Goal: Task Accomplishment & Management: Complete application form

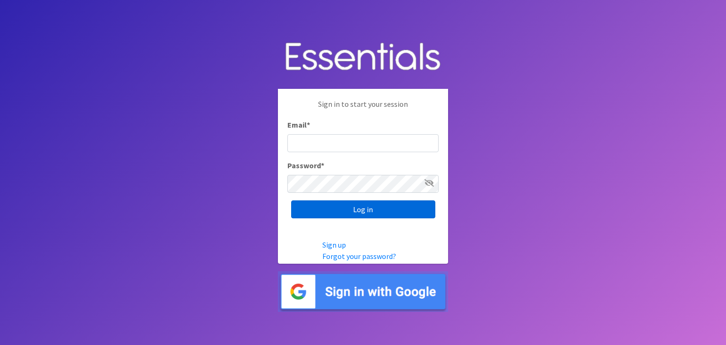
type input "shona.foster@athensareadiapers.com"
click at [380, 210] on input "Log in" at bounding box center [363, 209] width 144 height 18
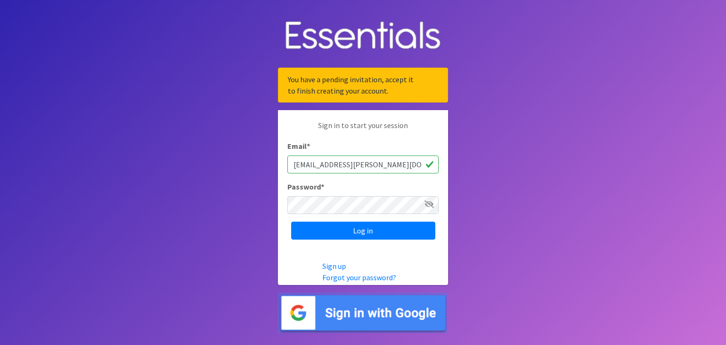
click at [380, 310] on img at bounding box center [363, 312] width 170 height 41
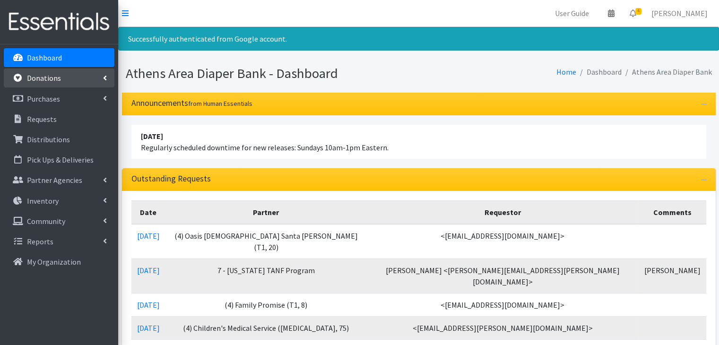
click at [50, 75] on p "Donations" at bounding box center [44, 77] width 34 height 9
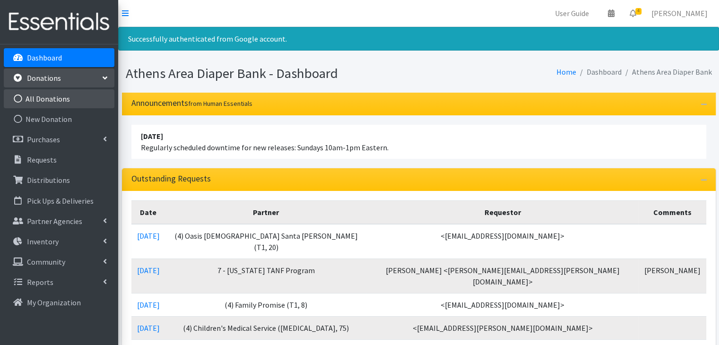
click at [57, 97] on link "All Donations" at bounding box center [59, 98] width 111 height 19
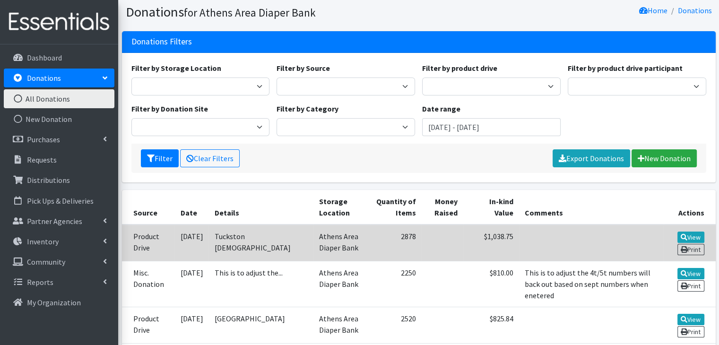
scroll to position [47, 0]
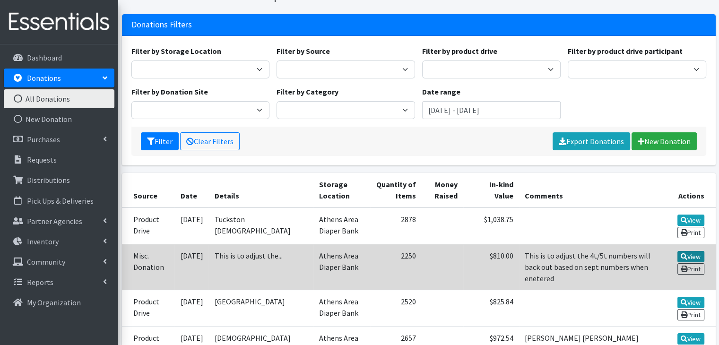
click at [688, 253] on link "View" at bounding box center [690, 256] width 27 height 11
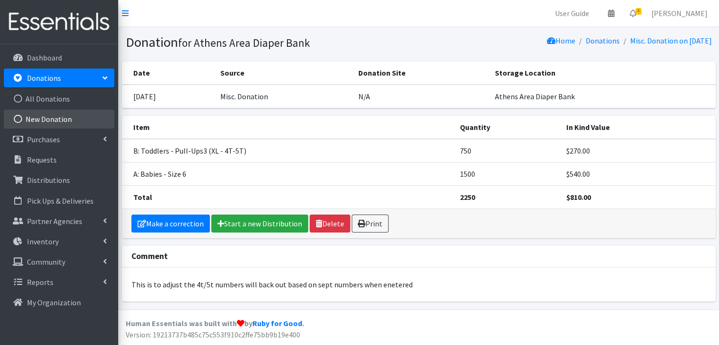
click at [64, 115] on link "New Donation" at bounding box center [59, 119] width 111 height 19
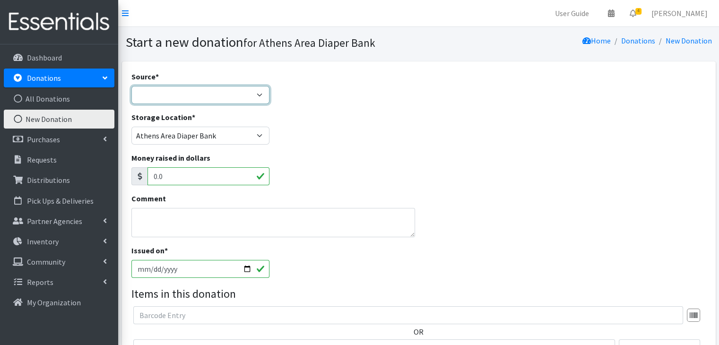
click at [201, 93] on select "Product Drive Manufacturer Donation Site Misc. Donation" at bounding box center [200, 95] width 138 height 18
select select "Product Drive"
click at [131, 86] on select "Product Drive Manufacturer Donation Site Misc. Donation" at bounding box center [200, 95] width 138 height 18
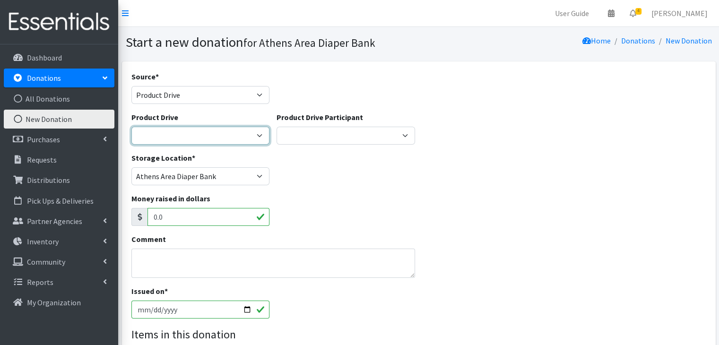
click at [206, 132] on select "ACAD Preschool Alstory & Bird Apple Tree Prep Arrow Preschool Ashford Aesthtics…" at bounding box center [200, 136] width 138 height 18
select select "2976"
click at [131, 127] on select "ACAD Preschool Alstory & Bird Apple Tree Prep Arrow Preschool Ashford Aesthtics…" at bounding box center [200, 136] width 138 height 18
click at [367, 187] on div "Storage Location * Athens Area Diaper Bank Brightpaths - Athens FC-CIS Neighbor…" at bounding box center [419, 172] width 582 height 41
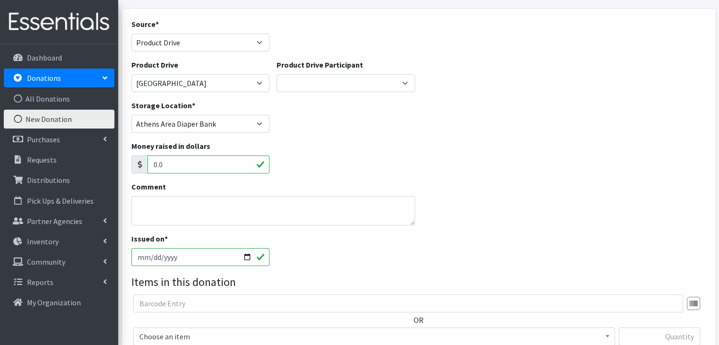
scroll to position [94, 0]
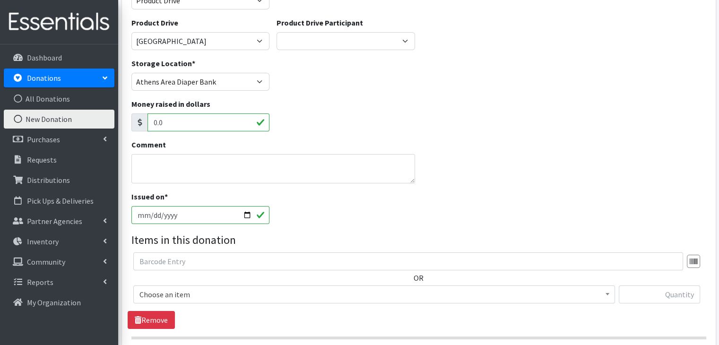
click at [246, 214] on input "2025-10-05" at bounding box center [200, 215] width 138 height 18
type input "2025-09-26"
click at [449, 130] on div "Money raised in dollars 0.0" at bounding box center [419, 118] width 582 height 41
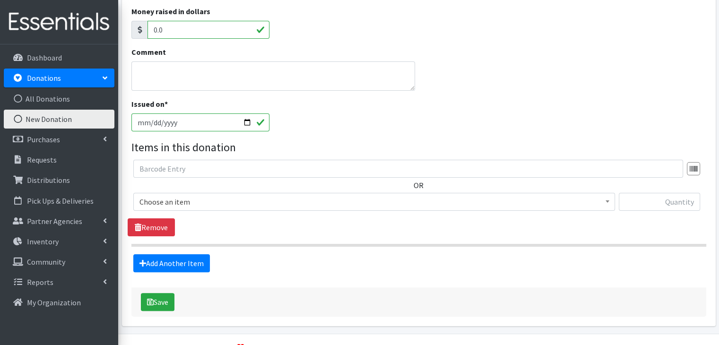
scroll to position [189, 0]
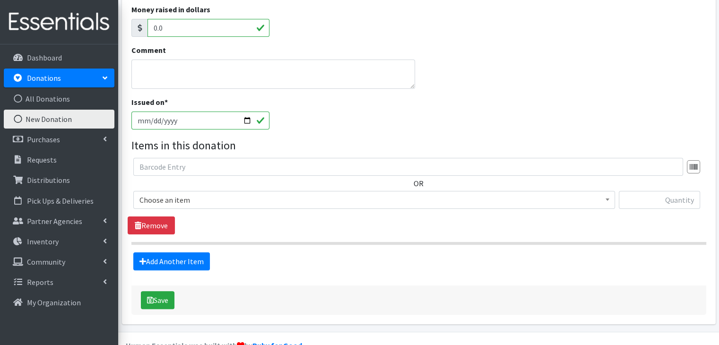
click at [232, 201] on span "Choose an item" at bounding box center [373, 199] width 469 height 13
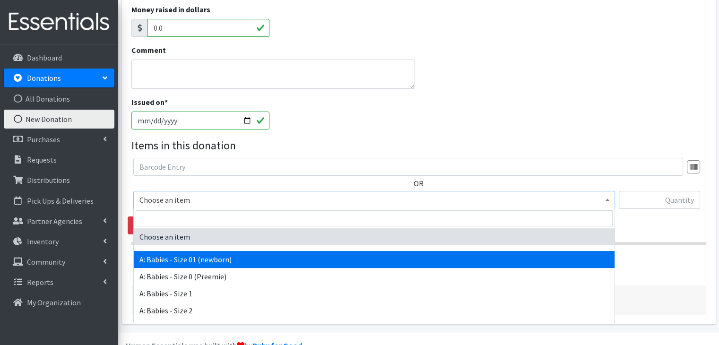
select select "5610"
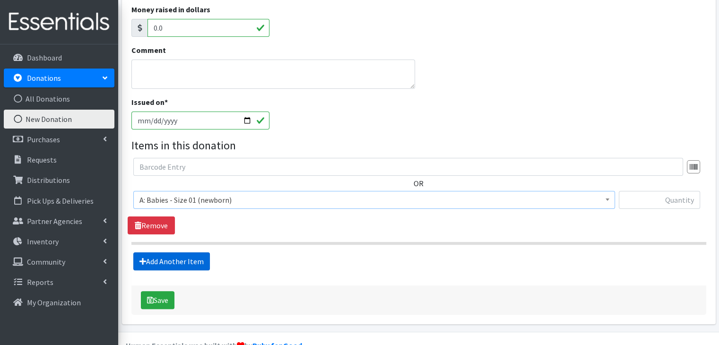
click at [188, 258] on link "Add Another Item" at bounding box center [171, 261] width 77 height 18
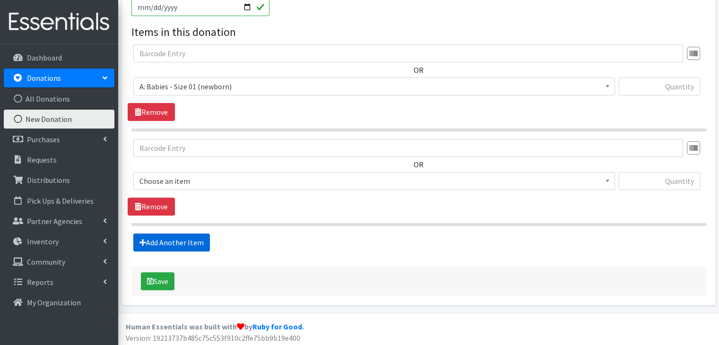
scroll to position [304, 0]
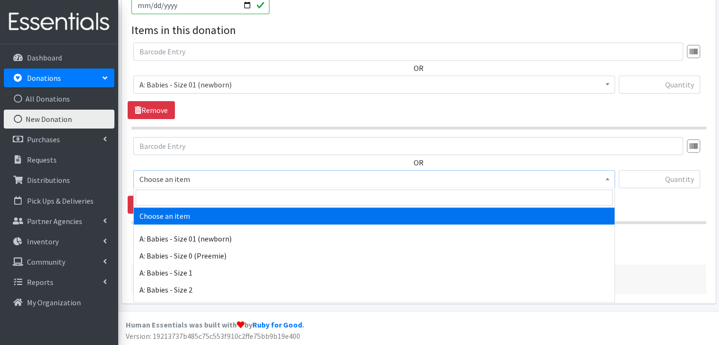
click at [254, 174] on span "Choose an item" at bounding box center [373, 178] width 469 height 13
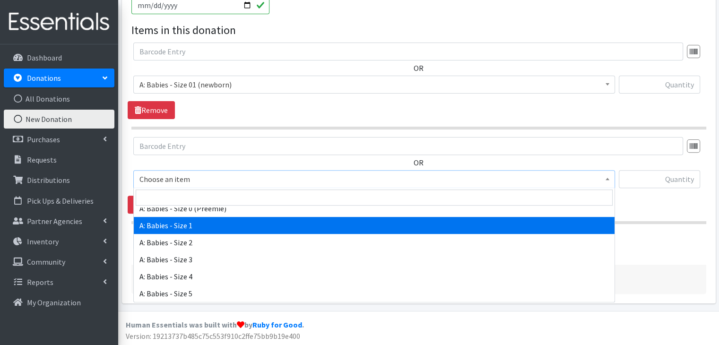
select select "5611"
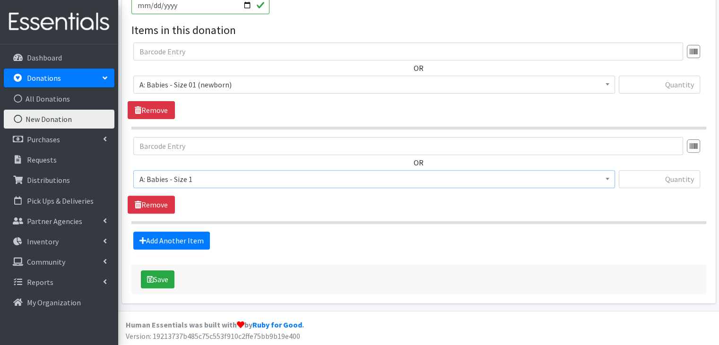
click at [296, 216] on section "OR Choose an item A: Babies - Size 01 (newborn) A: Babies - Size 0 (Preemie) A:…" at bounding box center [418, 180] width 575 height 87
click at [196, 239] on link "Add Another Item" at bounding box center [171, 241] width 77 height 18
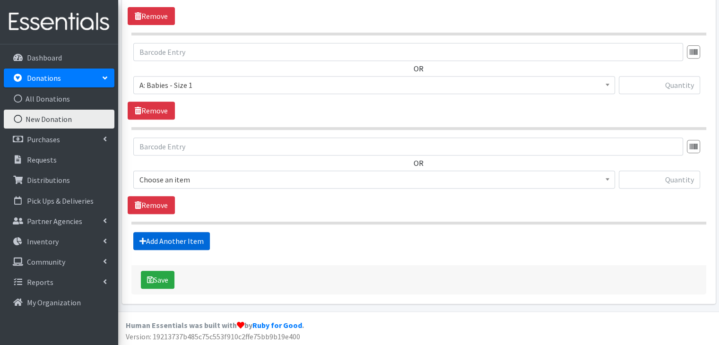
scroll to position [399, 0]
click at [225, 178] on span "Choose an item" at bounding box center [373, 178] width 469 height 13
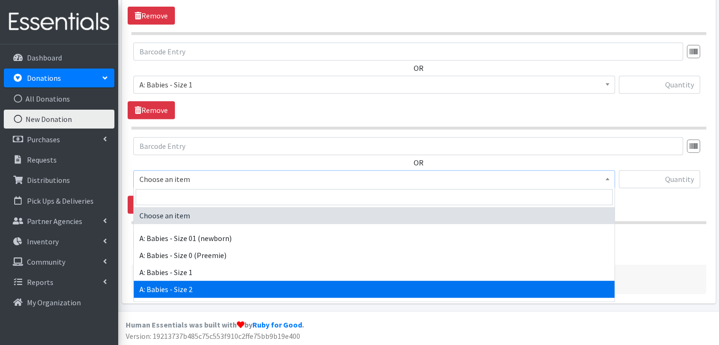
select select "5612"
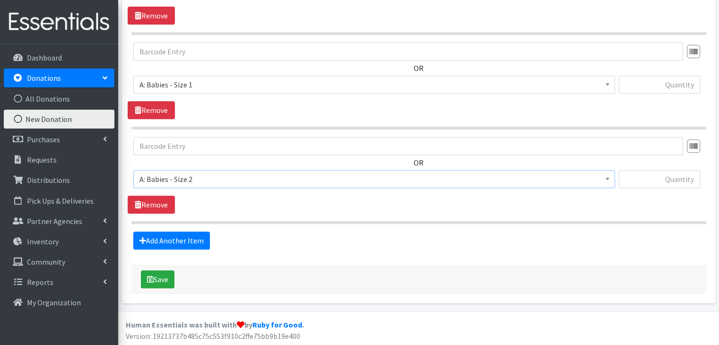
click at [254, 216] on section "OR Choose an item A: Babies - Size 01 (newborn) A: Babies - Size 0 (Preemie) A:…" at bounding box center [418, 180] width 575 height 87
click at [171, 237] on link "Add Another Item" at bounding box center [171, 241] width 77 height 18
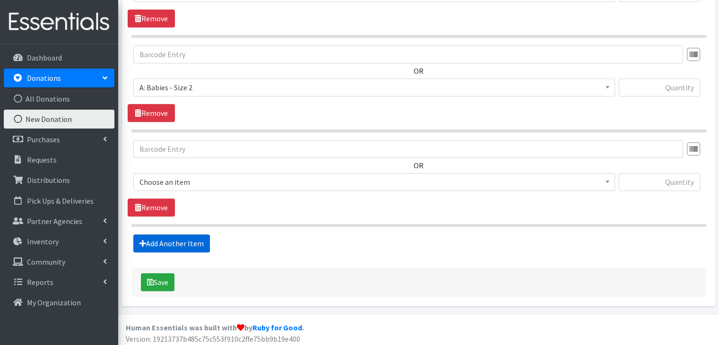
scroll to position [493, 0]
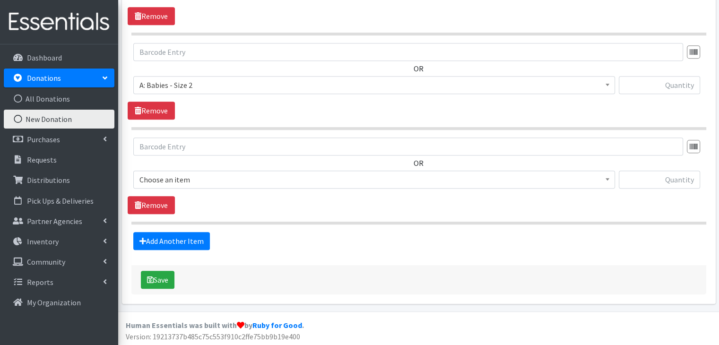
click at [192, 176] on span "Choose an item" at bounding box center [373, 179] width 469 height 13
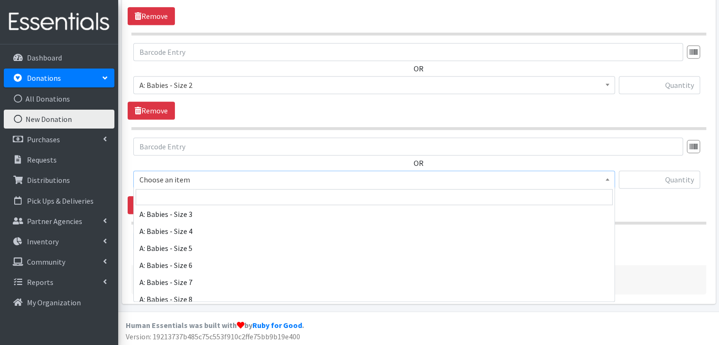
scroll to position [94, 0]
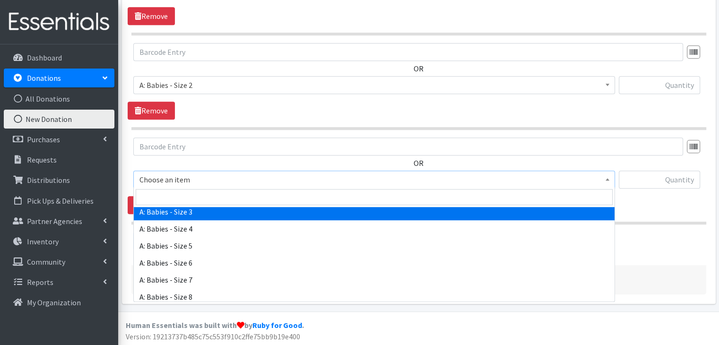
select select "5613"
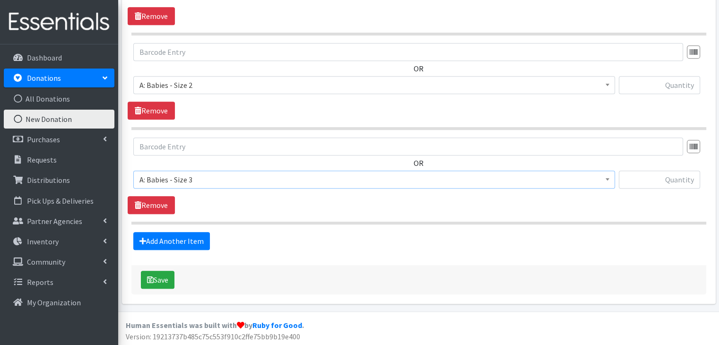
click at [308, 193] on span "Choose an item A: Babies - Size 01 (newborn) A: Babies - Size 0 (Preemie) A: Ba…" at bounding box center [373, 184] width 481 height 26
click at [182, 237] on link "Add Another Item" at bounding box center [171, 241] width 77 height 18
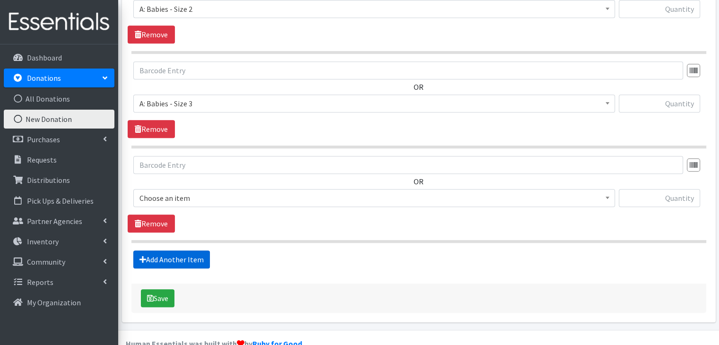
scroll to position [587, 0]
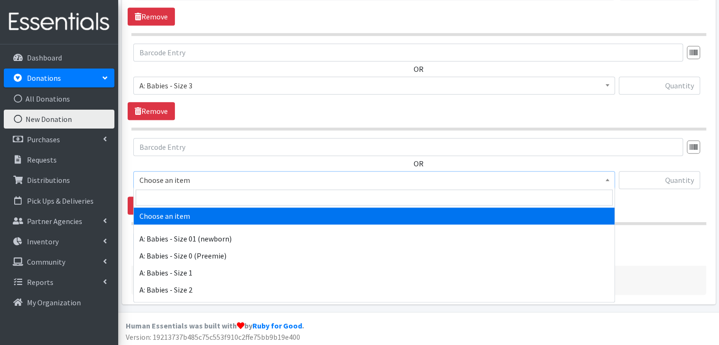
click at [206, 178] on span "Choose an item" at bounding box center [373, 179] width 469 height 13
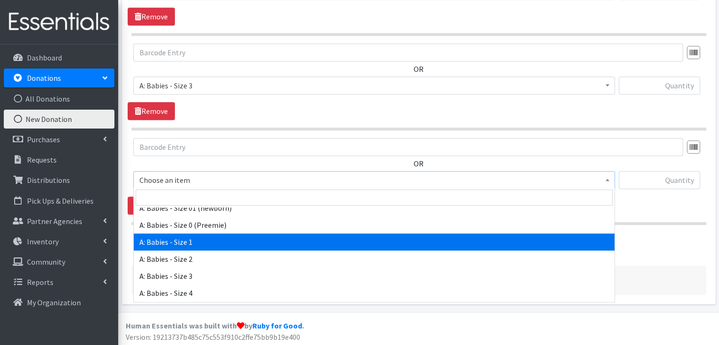
scroll to position [47, 0]
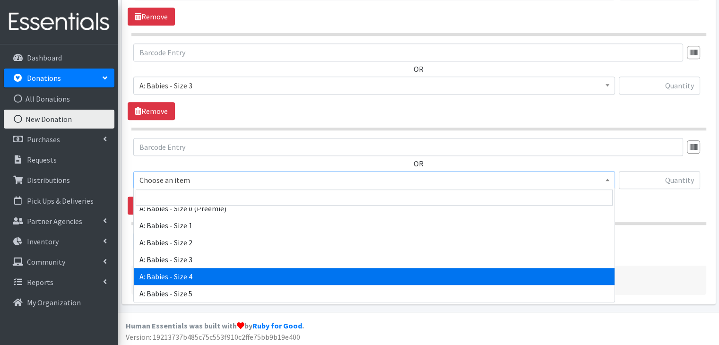
select select "5614"
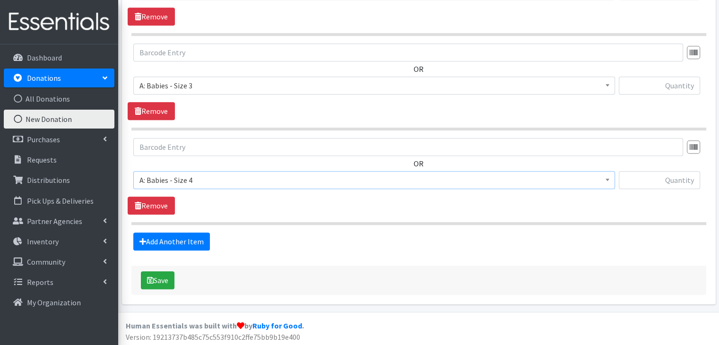
click at [271, 193] on span "Choose an item A: Babies - Size 01 (newborn) A: Babies - Size 0 (Preemie) A: Ba…" at bounding box center [373, 184] width 481 height 26
click at [178, 235] on link "Add Another Item" at bounding box center [171, 241] width 77 height 18
click at [221, 176] on span "Choose an item" at bounding box center [373, 179] width 469 height 13
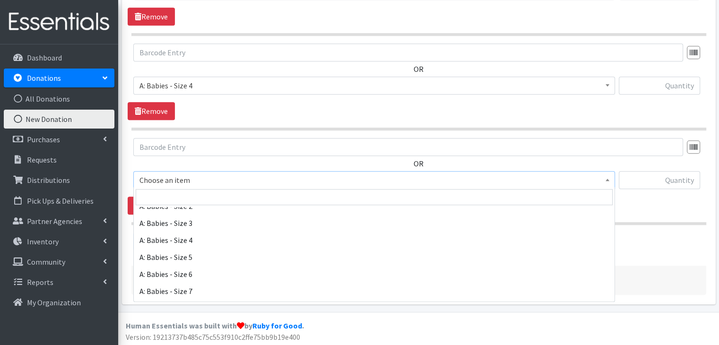
scroll to position [94, 0]
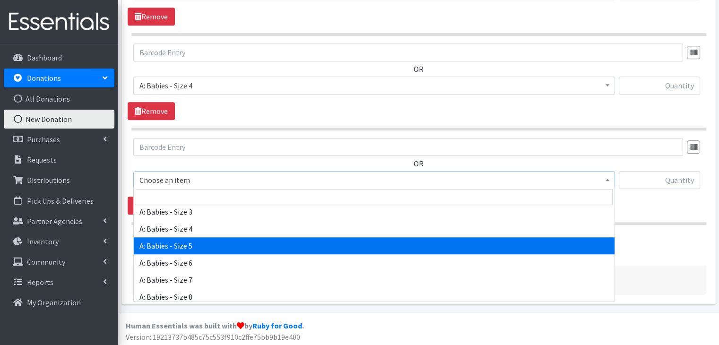
select select "5616"
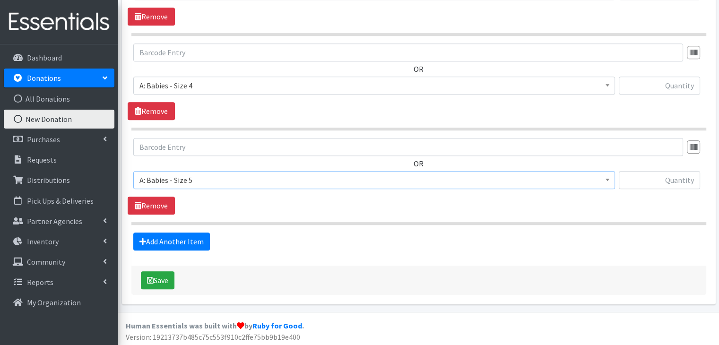
click at [319, 194] on span "Choose an item A: Babies - Size 01 (newborn) A: Babies - Size 0 (Preemie) A: Ba…" at bounding box center [373, 184] width 481 height 26
click at [195, 236] on link "Add Another Item" at bounding box center [171, 241] width 77 height 18
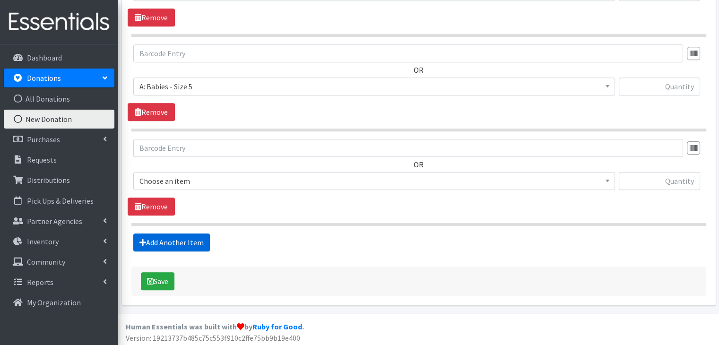
scroll to position [775, 0]
click at [215, 182] on span "Choose an item" at bounding box center [373, 180] width 469 height 13
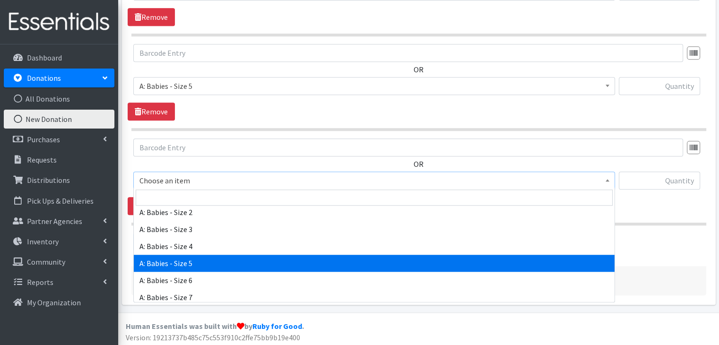
scroll to position [94, 0]
select select "5617"
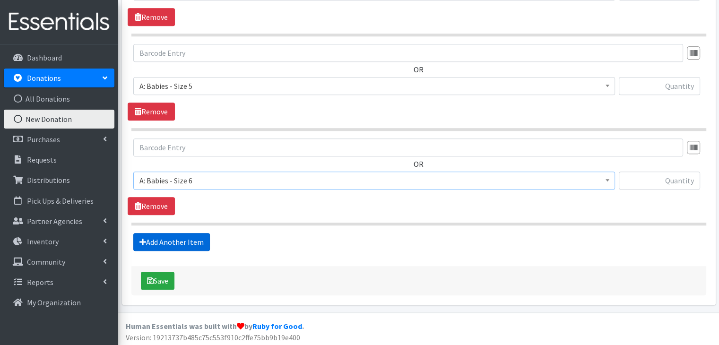
click at [172, 233] on link "Add Another Item" at bounding box center [171, 242] width 77 height 18
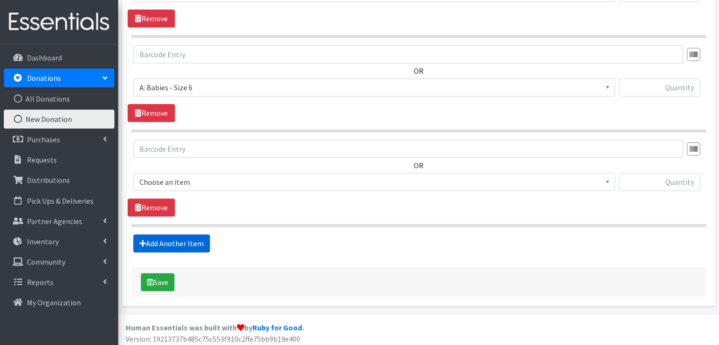
scroll to position [869, 0]
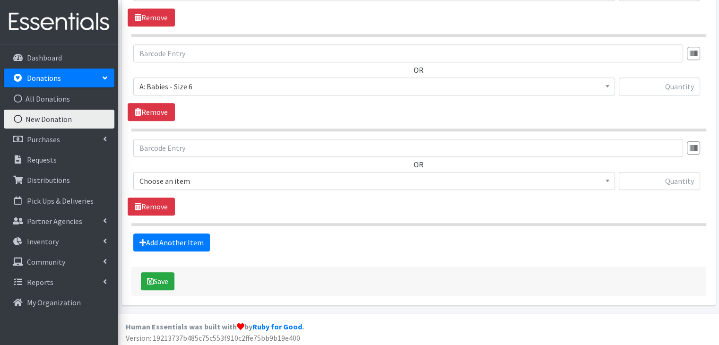
click at [277, 179] on span "Choose an item" at bounding box center [373, 180] width 469 height 13
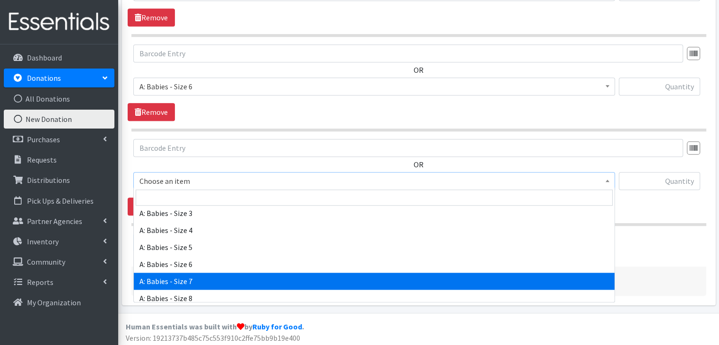
scroll to position [94, 0]
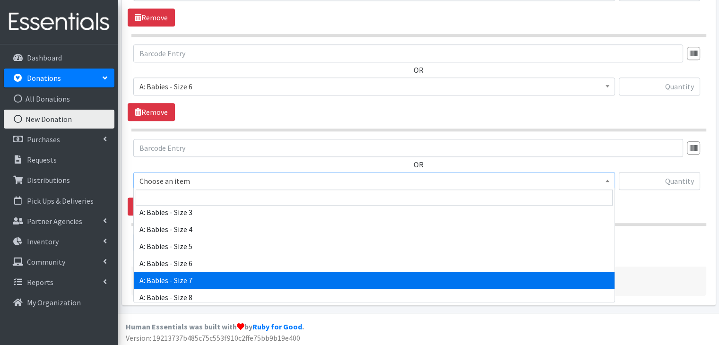
select select "8888"
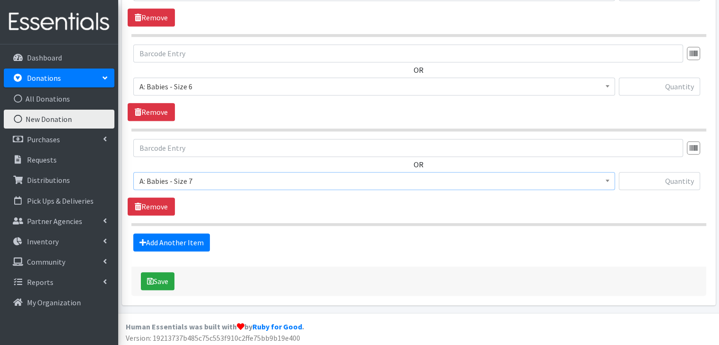
click at [281, 204] on div "OR Choose an item A: Babies - Size 01 (newborn) A: Babies - Size 0 (Preemie) A:…" at bounding box center [419, 177] width 582 height 77
click at [194, 239] on link "Add Another Item" at bounding box center [171, 242] width 77 height 18
click at [234, 174] on span "Choose an item" at bounding box center [373, 180] width 469 height 13
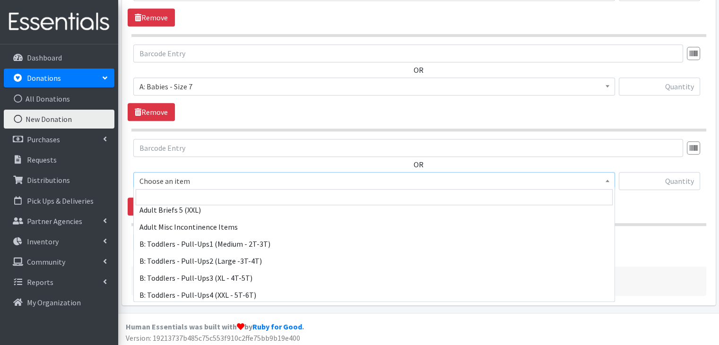
scroll to position [283, 0]
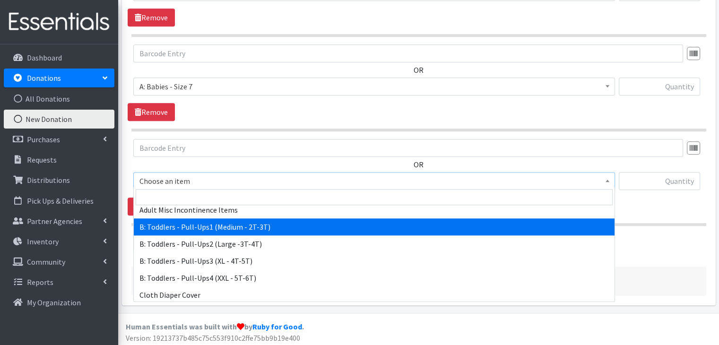
select select "5597"
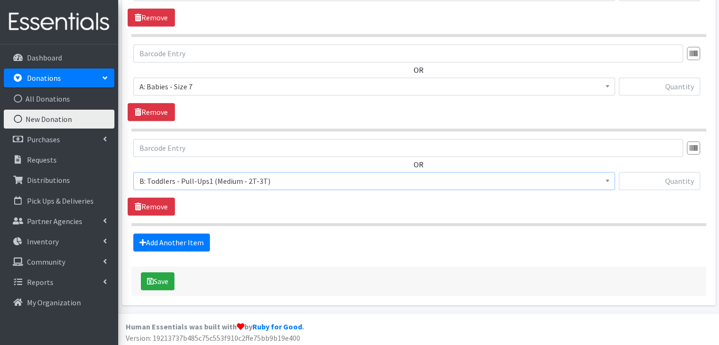
click at [238, 208] on div "OR Choose an item A: Babies - Size 01 (newborn) A: Babies - Size 0 (Preemie) A:…" at bounding box center [419, 177] width 582 height 77
click at [174, 239] on link "Add Another Item" at bounding box center [171, 242] width 77 height 18
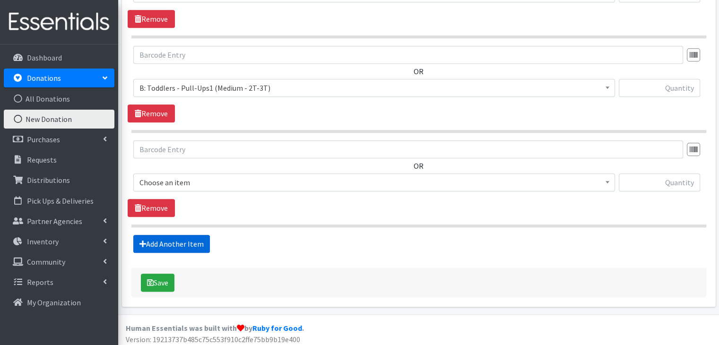
scroll to position [1058, 0]
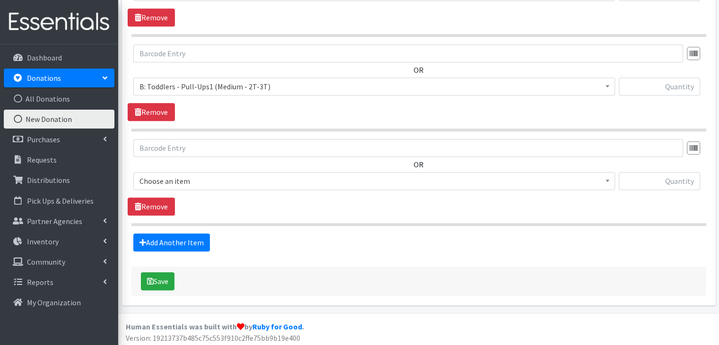
click at [248, 176] on span "Choose an item" at bounding box center [373, 180] width 469 height 13
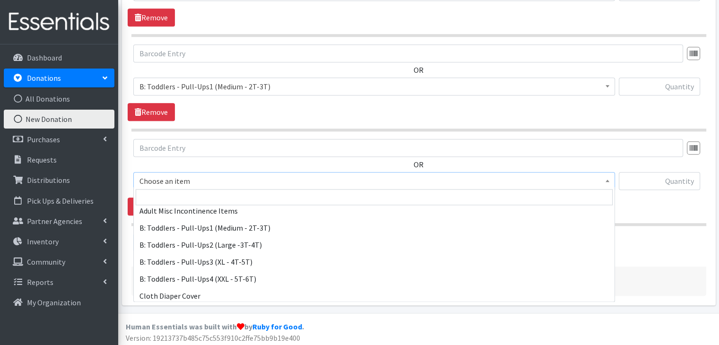
scroll to position [283, 0]
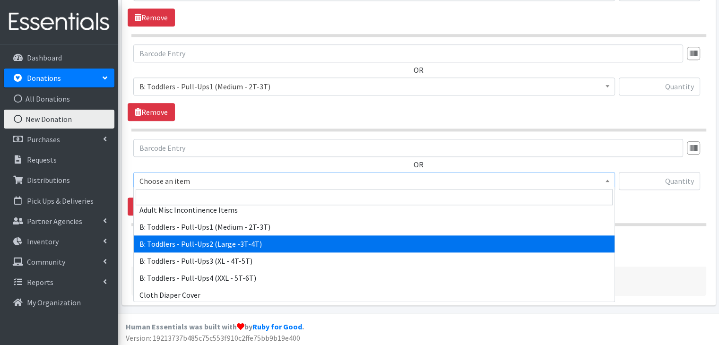
select select "5598"
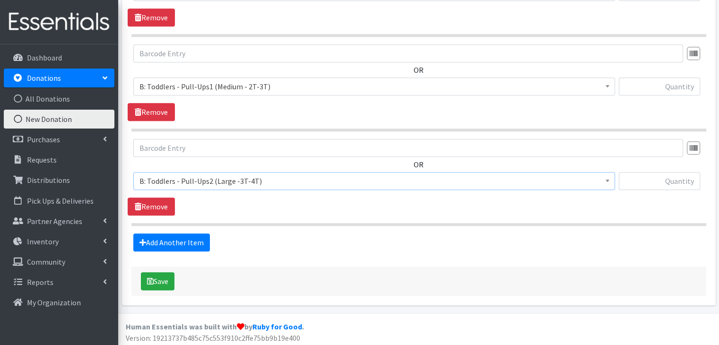
click at [269, 189] on span "Choose an item A: Babies - Size 01 (newborn) A: Babies - Size 0 (Preemie) A: Ba…" at bounding box center [373, 185] width 481 height 26
click at [181, 237] on link "Add Another Item" at bounding box center [171, 242] width 77 height 18
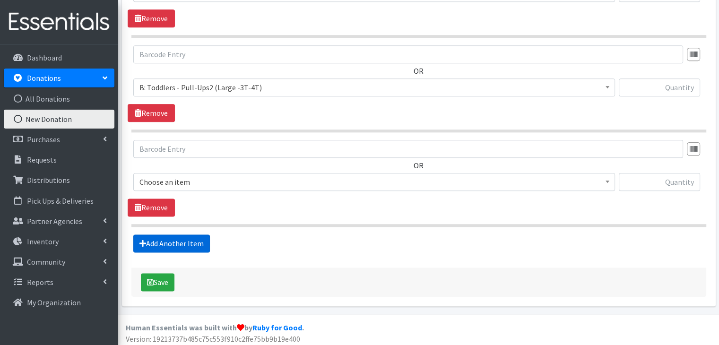
scroll to position [1152, 0]
click at [264, 176] on span "Choose an item" at bounding box center [373, 181] width 469 height 13
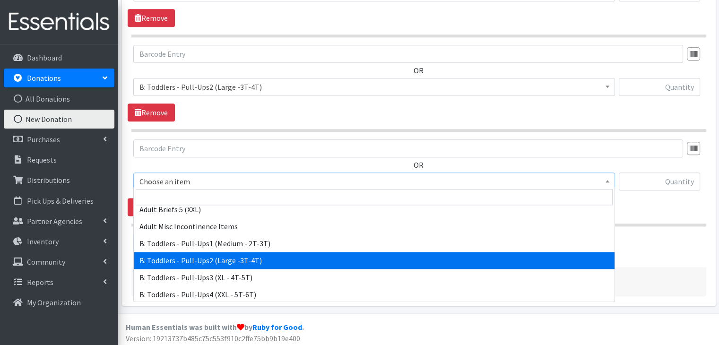
scroll to position [283, 0]
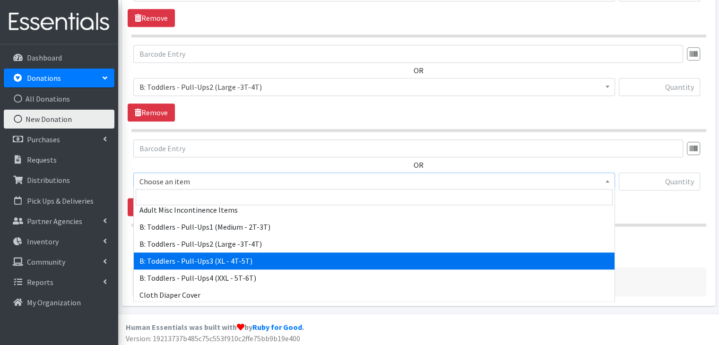
select select "5599"
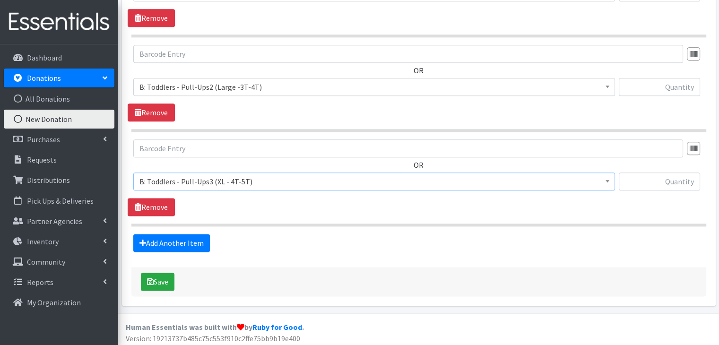
click at [274, 199] on div "OR Choose an item A: Babies - Size 01 (newborn) A: Babies - Size 0 (Preemie) A:…" at bounding box center [419, 177] width 582 height 77
click at [163, 236] on link "Add Another Item" at bounding box center [171, 243] width 77 height 18
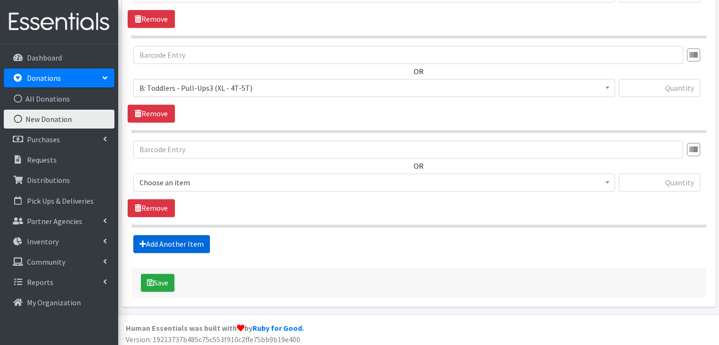
scroll to position [1246, 0]
click at [250, 177] on span "Choose an item" at bounding box center [373, 181] width 469 height 13
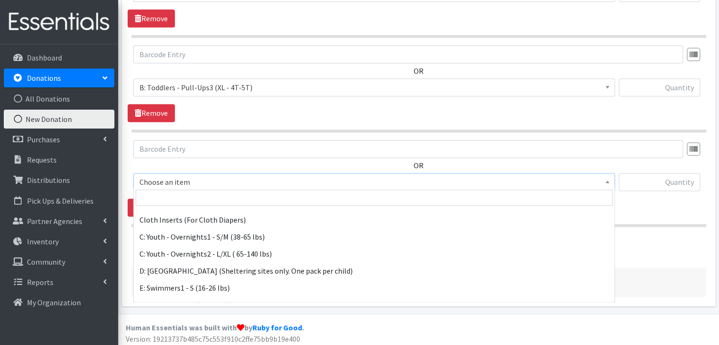
scroll to position [378, 0]
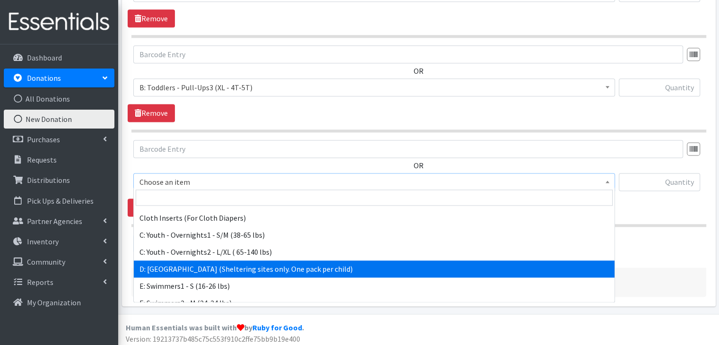
select select "5604"
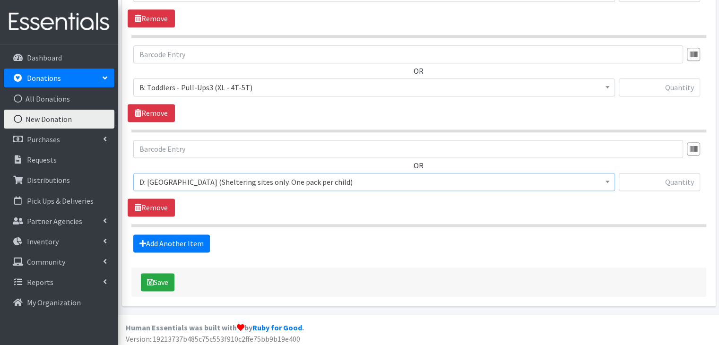
click at [261, 211] on div "OR Choose an item A: Babies - Size 01 (newborn) A: Babies - Size 0 (Preemie) A:…" at bounding box center [419, 178] width 582 height 77
click at [161, 237] on link "Add Another Item" at bounding box center [171, 243] width 77 height 18
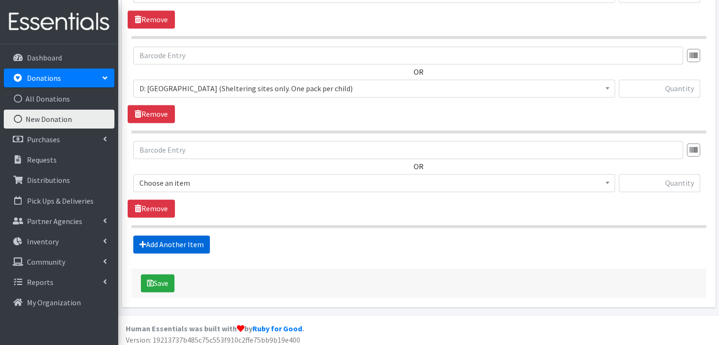
scroll to position [1340, 0]
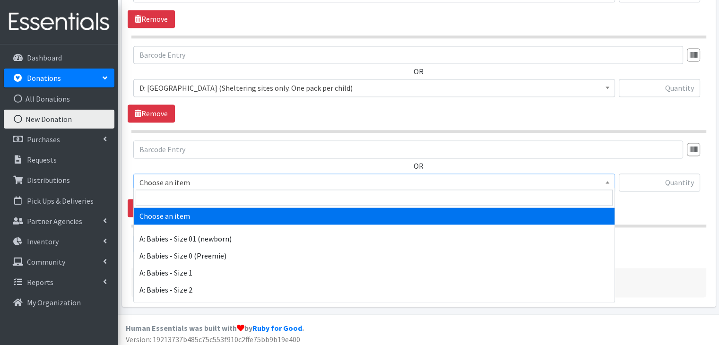
click at [243, 182] on span "Choose an item" at bounding box center [373, 182] width 469 height 13
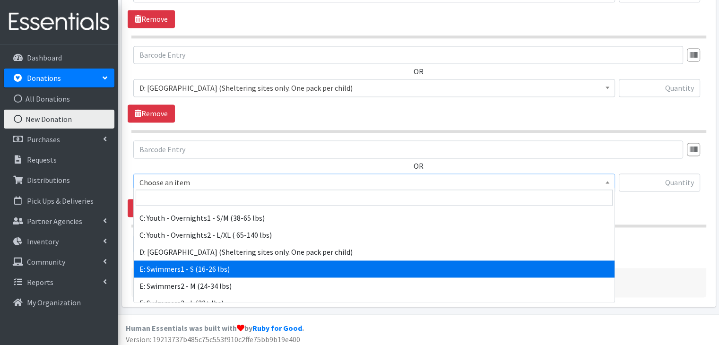
scroll to position [404, 0]
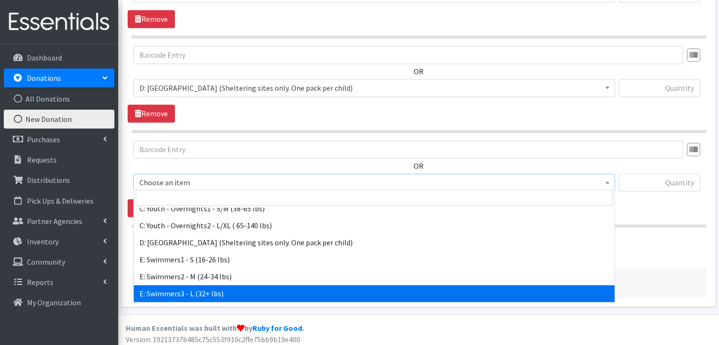
select select "8891"
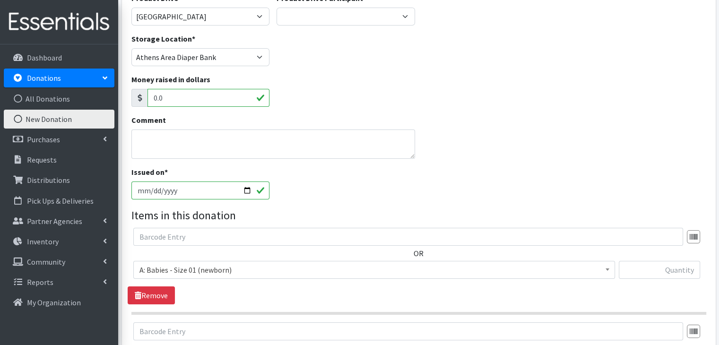
scroll to position [159, 0]
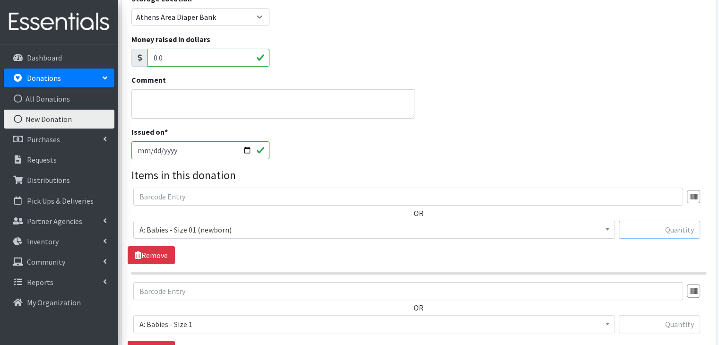
click at [679, 231] on input "text" at bounding box center [658, 230] width 81 height 18
type input "710"
type input "2424"
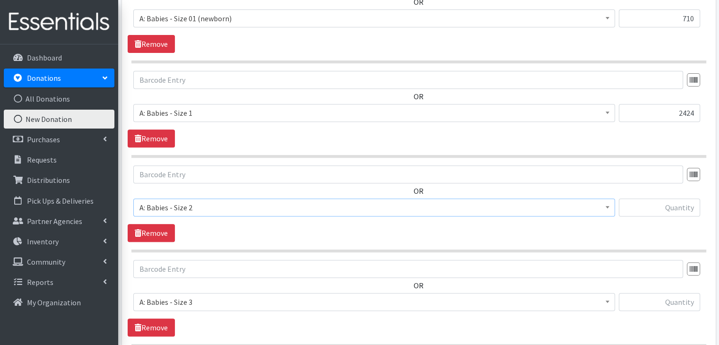
scroll to position [371, 0]
type input "4859"
type input "6587"
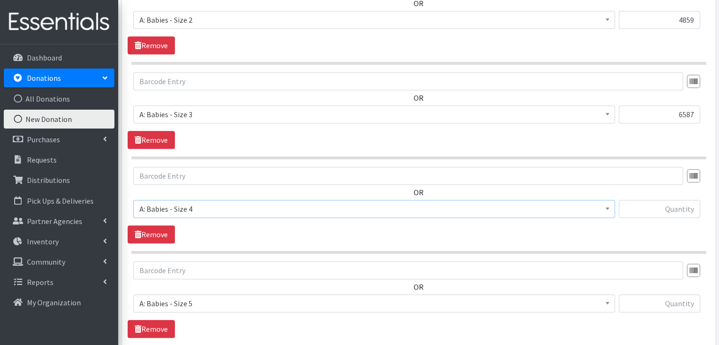
scroll to position [559, 0]
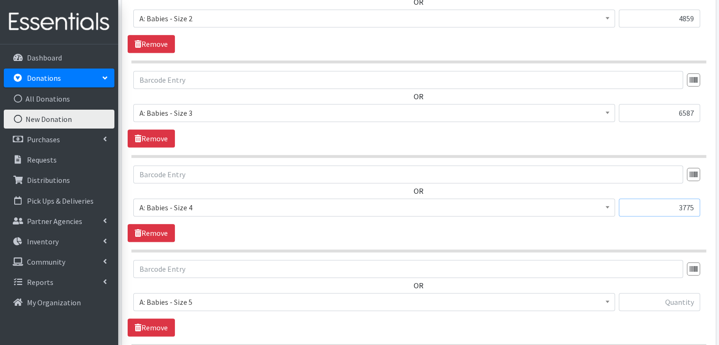
type input "3775"
type input "973"
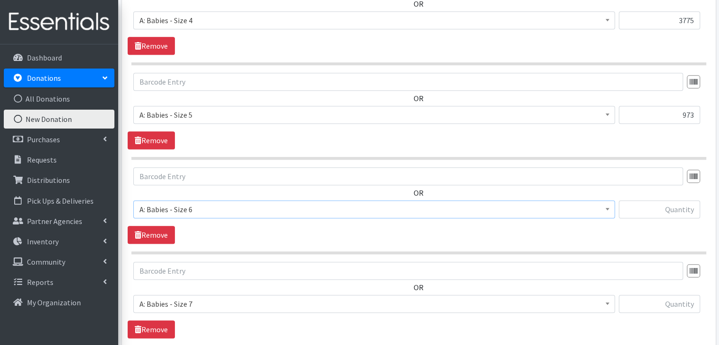
scroll to position [748, 0]
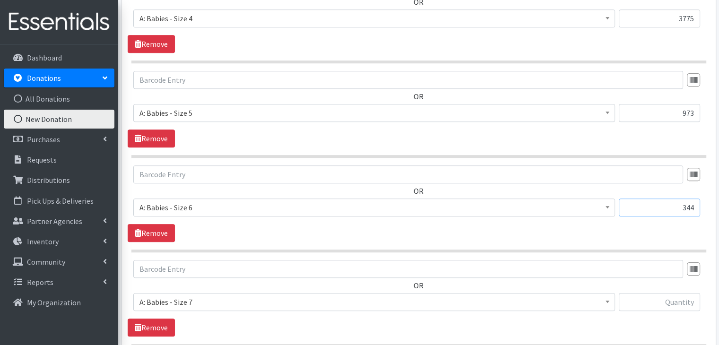
type input "344"
type input "67"
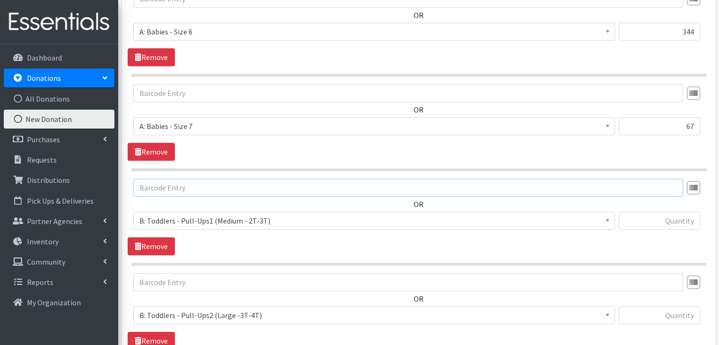
scroll to position [936, 0]
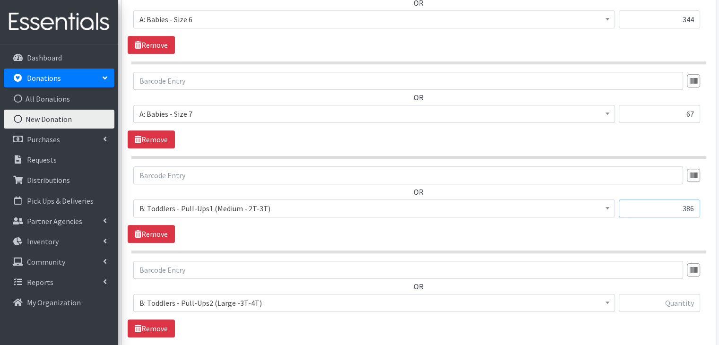
type input "386"
type input "487"
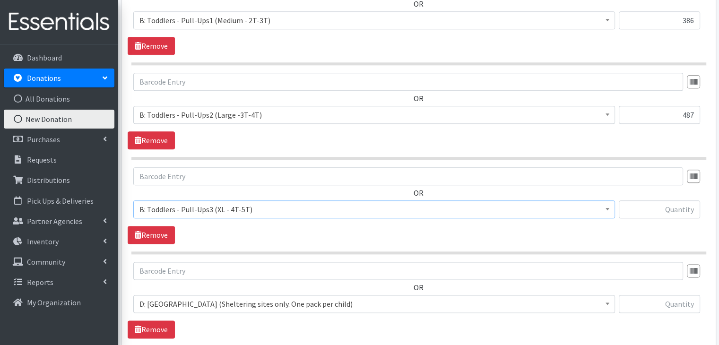
scroll to position [1125, 0]
type input "325"
type input "16"
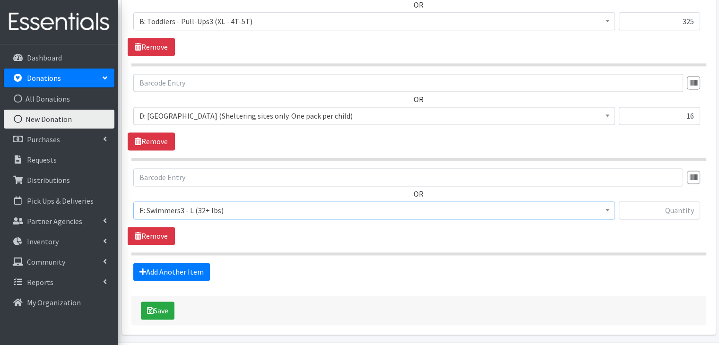
scroll to position [1314, 0]
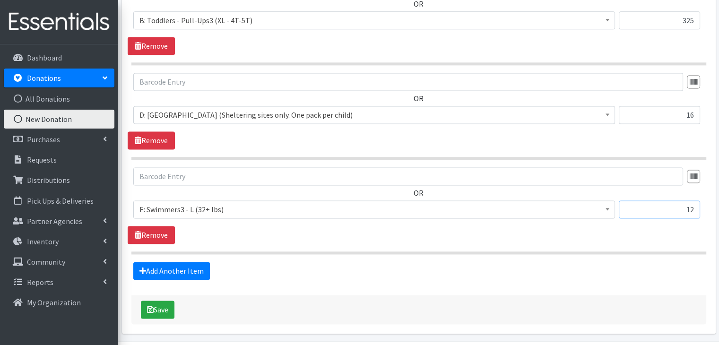
type input "12"
click at [159, 307] on button "Save" at bounding box center [158, 310] width 34 height 18
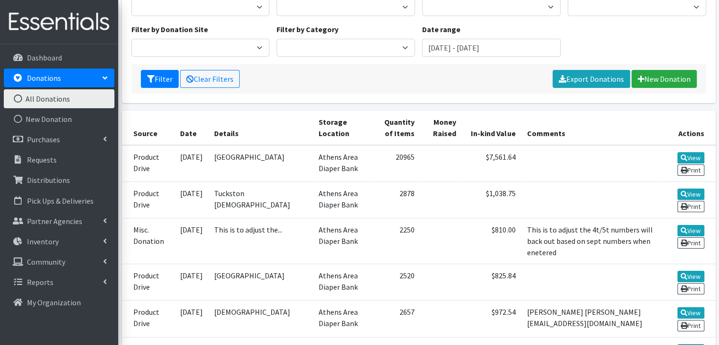
scroll to position [142, 0]
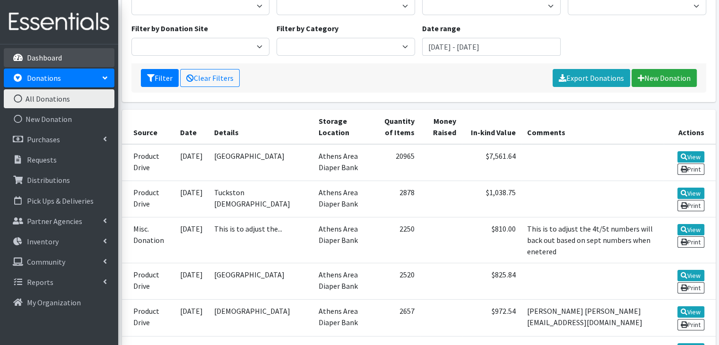
click at [35, 59] on p "Dashboard" at bounding box center [44, 57] width 35 height 9
